Goal: Download file/media

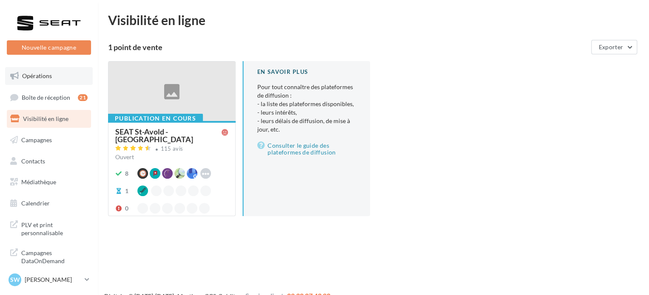
click at [58, 76] on link "Opérations" at bounding box center [49, 76] width 88 height 18
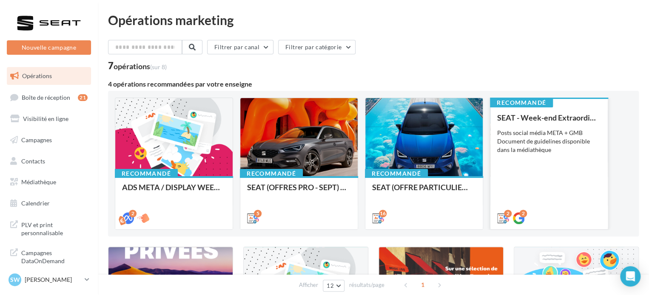
click at [539, 190] on div "SEAT - Week-end Extraordinaire (JPO) - GENERIQUE SEPT / OCTOBRE Posts social mé…" at bounding box center [549, 167] width 104 height 108
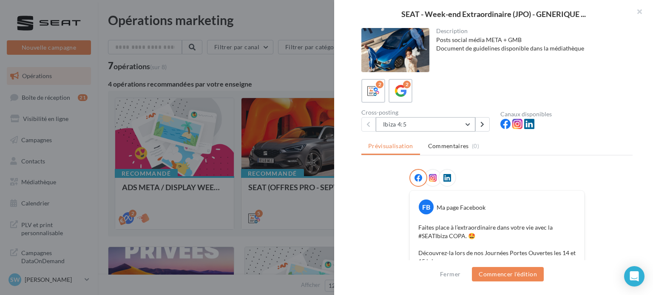
click at [460, 122] on button "Ibiza 4:5" at bounding box center [425, 124] width 99 height 14
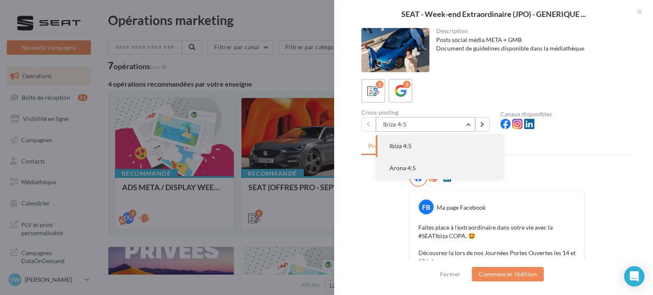
scroll to position [43, 0]
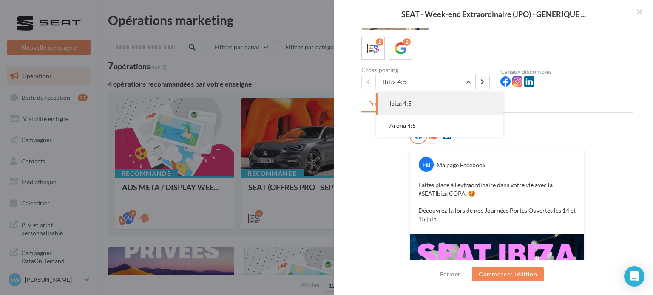
click at [294, 75] on div at bounding box center [326, 147] width 653 height 295
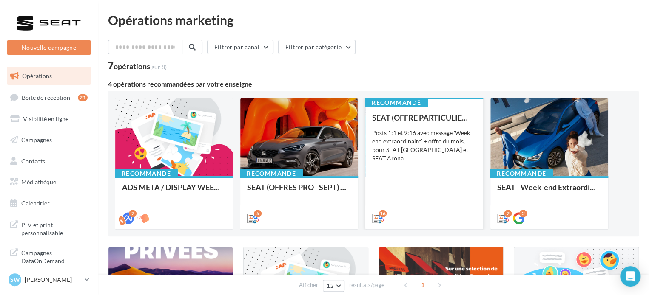
click at [466, 178] on div "SEAT (OFFRE PARTICULIER - SEPT) - SOCIAL MEDIA Posts 1:1 et 9:16 avec message '…" at bounding box center [424, 167] width 104 height 108
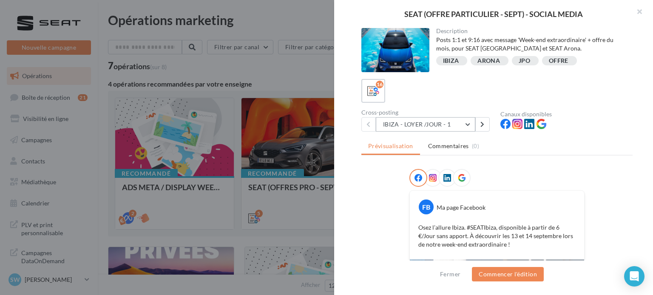
click at [416, 125] on button "IBIZA - LOYER /JOUR - 1" at bounding box center [425, 124] width 99 height 14
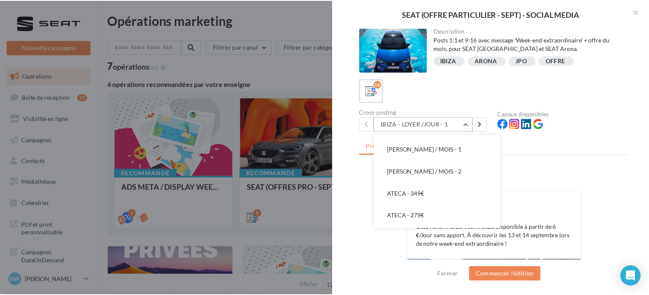
scroll to position [277, 0]
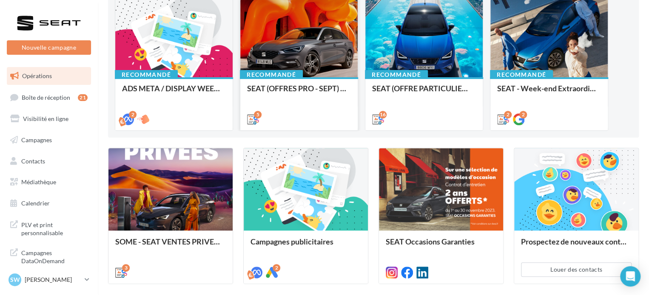
scroll to position [158, 0]
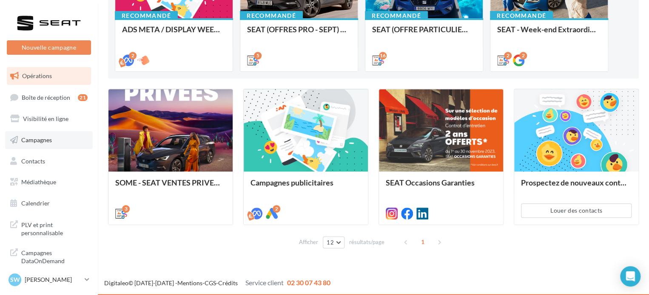
click at [36, 137] on span "Campagnes" at bounding box center [36, 139] width 31 height 7
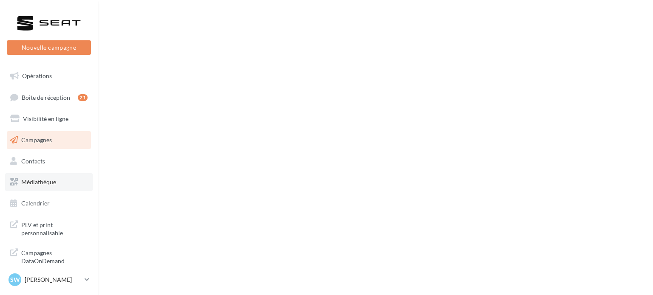
click at [35, 182] on span "Médiathèque" at bounding box center [38, 182] width 35 height 7
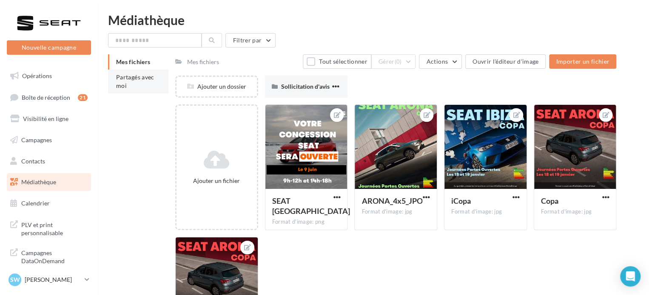
click at [121, 81] on li "Partagés avec moi" at bounding box center [138, 82] width 60 height 24
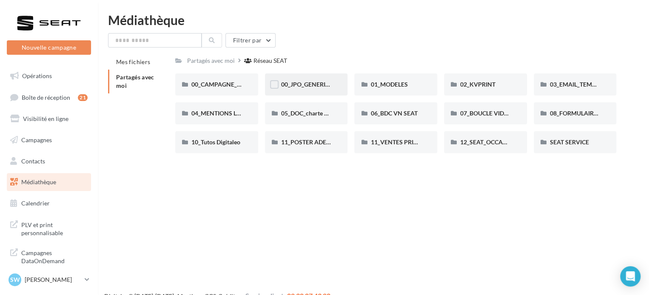
click at [298, 89] on div "00_JPO_GENERIQUE IBIZA ARONA" at bounding box center [306, 84] width 51 height 9
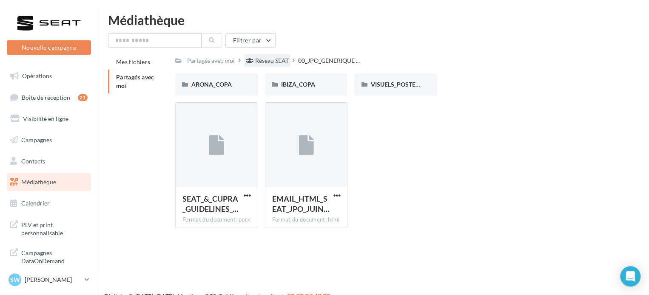
click at [270, 57] on div "Réseau SEAT" at bounding box center [272, 61] width 34 height 9
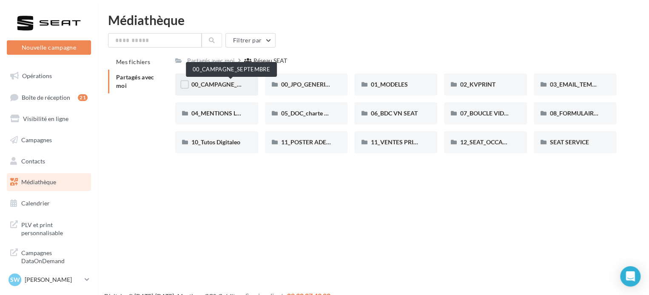
click at [226, 82] on span "00_CAMPAGNE_SEPTEMBRE" at bounding box center [230, 84] width 79 height 7
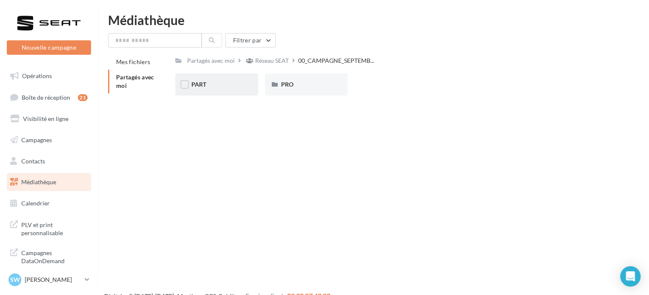
click at [234, 86] on div "PART" at bounding box center [216, 84] width 51 height 9
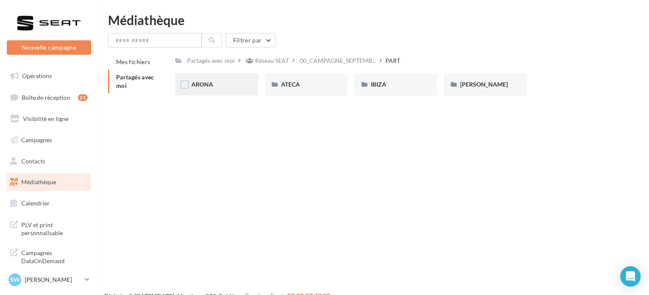
click at [234, 90] on div "ARONA" at bounding box center [216, 85] width 83 height 22
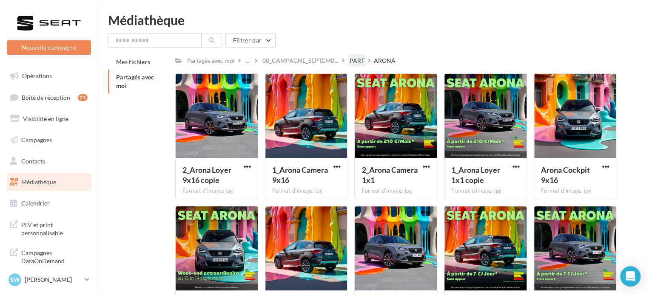
click at [356, 60] on div "PART" at bounding box center [356, 61] width 15 height 9
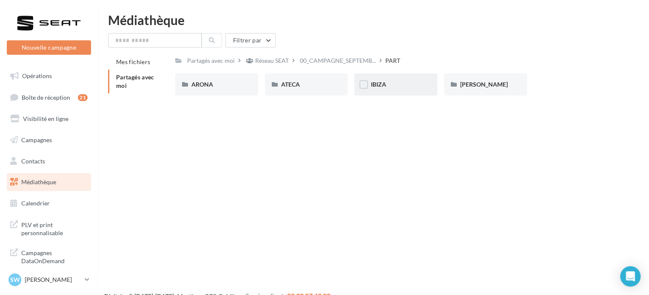
click at [396, 86] on div "IBIZA" at bounding box center [395, 84] width 51 height 9
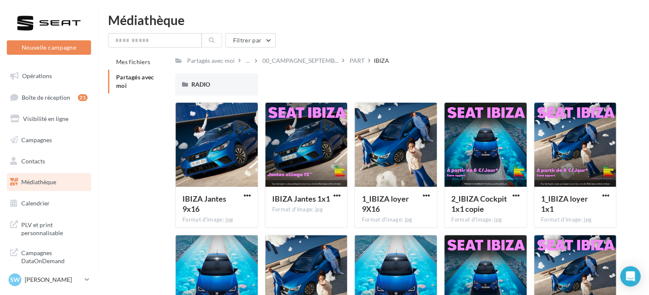
click at [116, 86] on span "Partagés avec moi" at bounding box center [135, 82] width 38 height 16
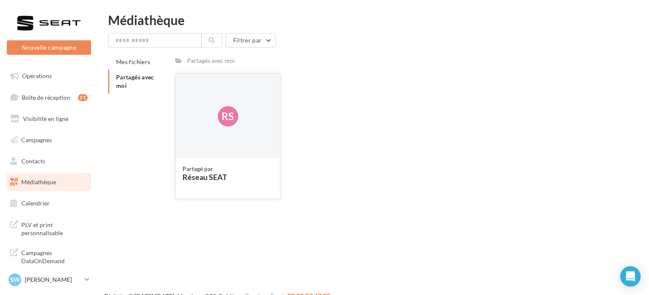
click at [220, 149] on div "Rs" at bounding box center [228, 116] width 104 height 85
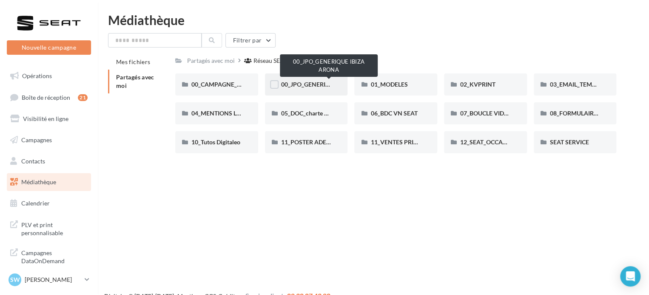
click at [313, 84] on span "00_JPO_GENERIQUE IBIZA ARONA" at bounding box center [329, 84] width 96 height 7
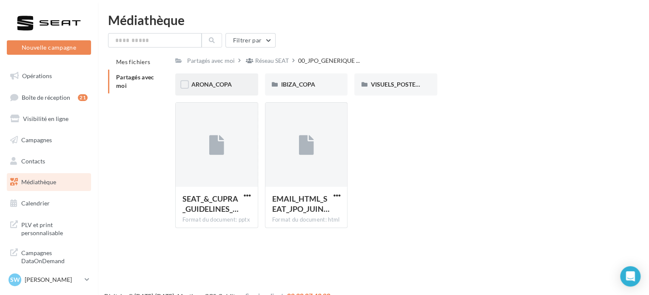
click at [234, 80] on div "ARONA_COPA" at bounding box center [216, 84] width 51 height 9
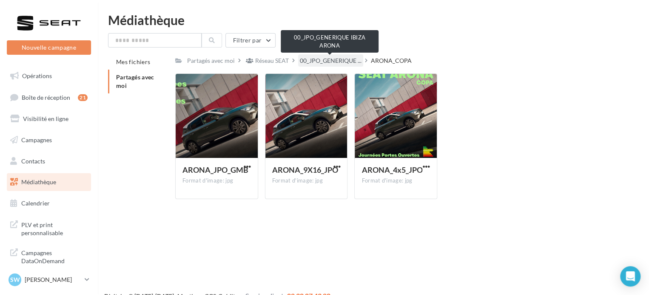
click at [326, 62] on span "00_JPO_GENERIQUE ..." at bounding box center [331, 61] width 62 height 9
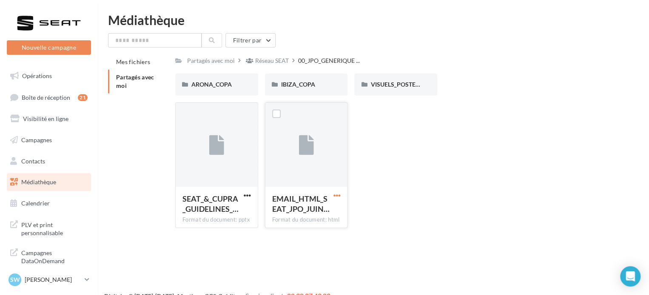
click at [335, 194] on span "button" at bounding box center [336, 195] width 7 height 7
click at [326, 207] on button "Télécharger" at bounding box center [299, 212] width 85 height 22
click at [58, 286] on div "SW Sophie WERNER SEAT-LONGEVILLE" at bounding box center [45, 280] width 73 height 13
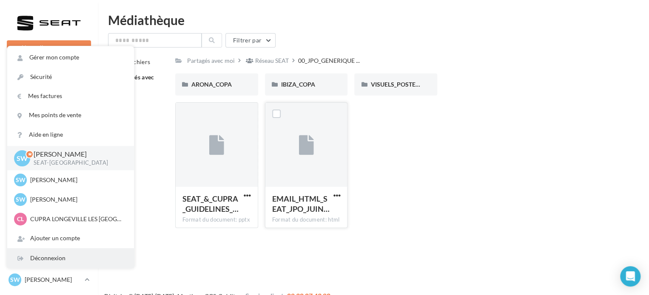
click at [65, 258] on div "Déconnexion" at bounding box center [70, 258] width 127 height 19
